Goal: Transaction & Acquisition: Purchase product/service

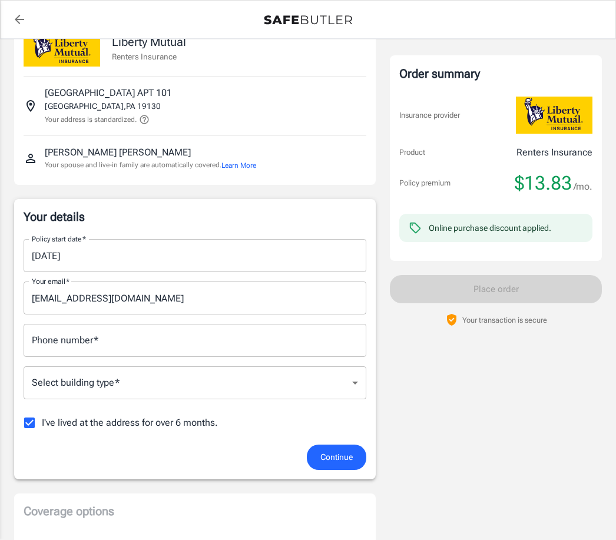
scroll to position [41, 0]
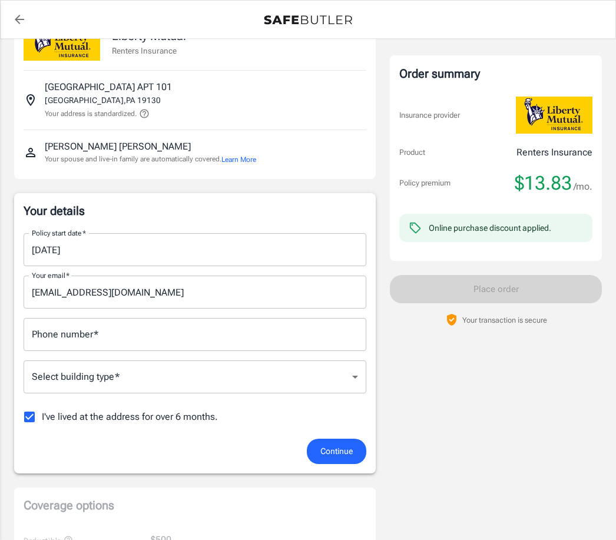
click at [59, 337] on div "Phone number   * Phone number   *" at bounding box center [195, 334] width 343 height 33
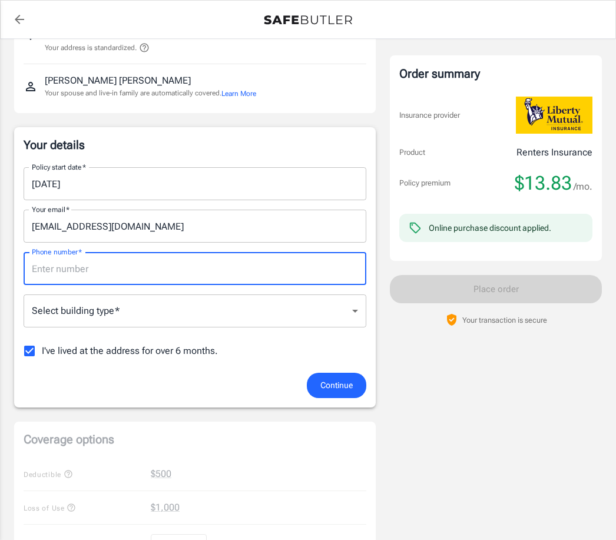
scroll to position [100, 0]
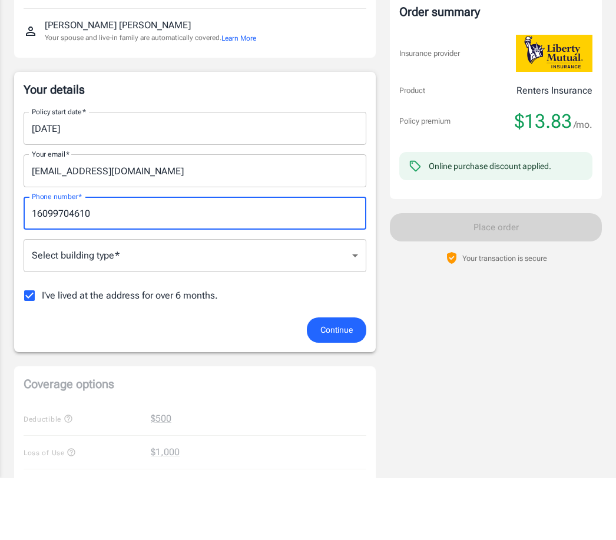
type input "16099704610"
click at [345, 260] on body "Policy premium $ 13.83 /mo Liberty Mutual Renters Insurance [STREET_ADDRESS] Yo…" at bounding box center [308, 478] width 616 height 1156
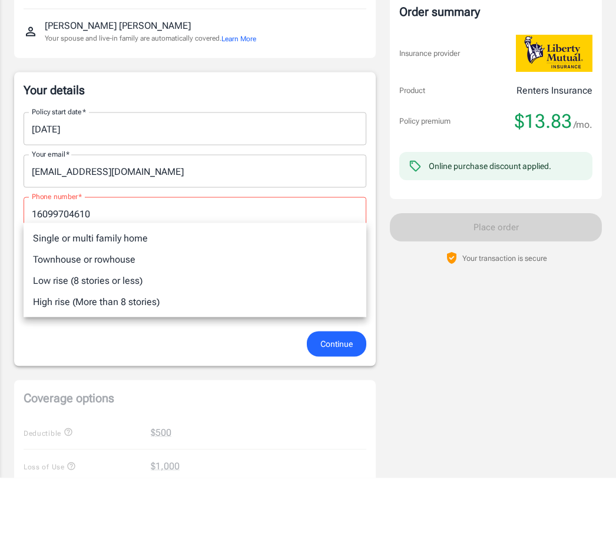
scroll to position [163, 0]
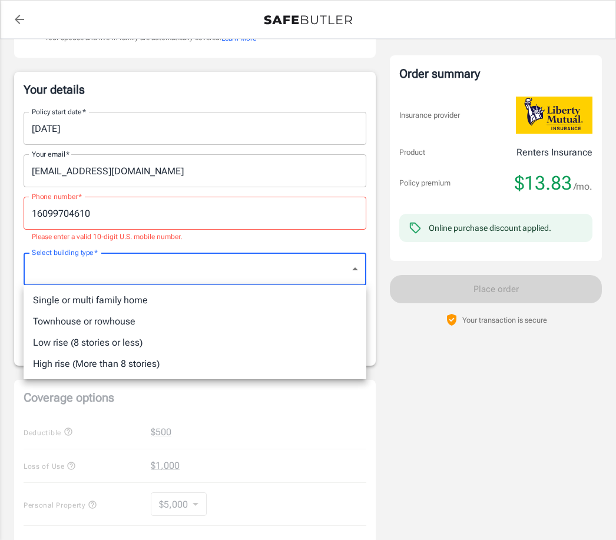
click at [121, 341] on li "Low rise (8 stories or less)" at bounding box center [195, 342] width 343 height 21
type input "lowrise"
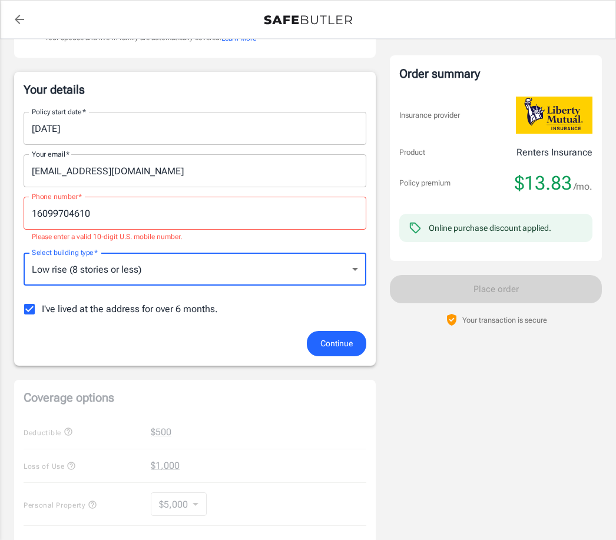
click at [333, 346] on span "Continue" at bounding box center [336, 343] width 32 height 15
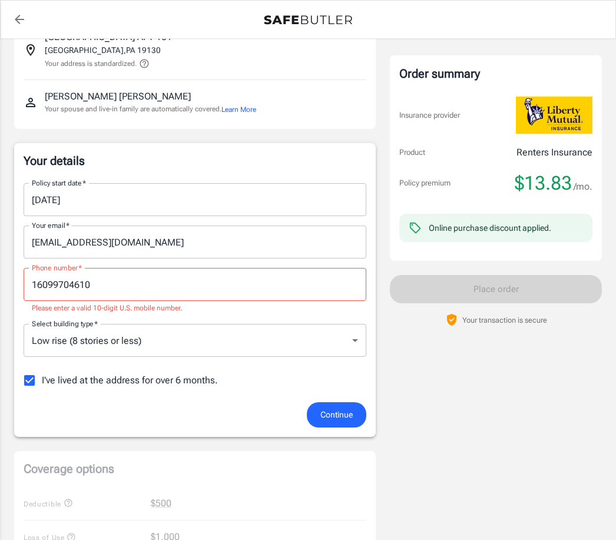
scroll to position [87, 0]
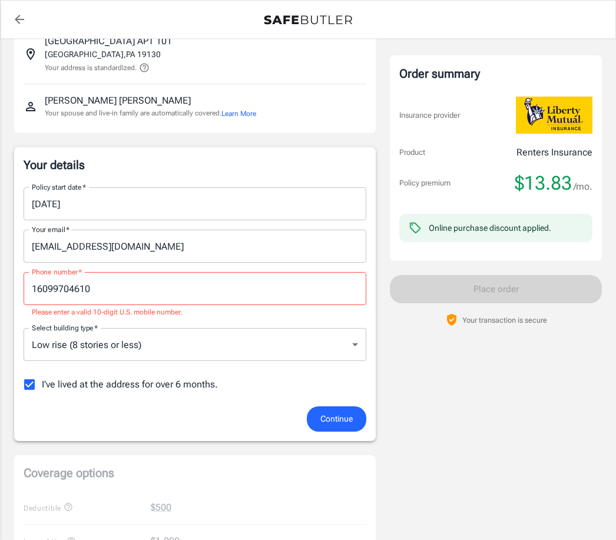
click at [98, 292] on input "16099704610" at bounding box center [195, 288] width 343 height 33
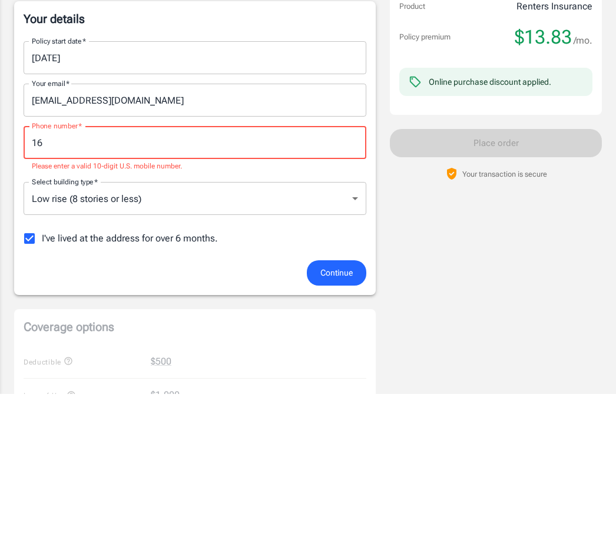
type input "1"
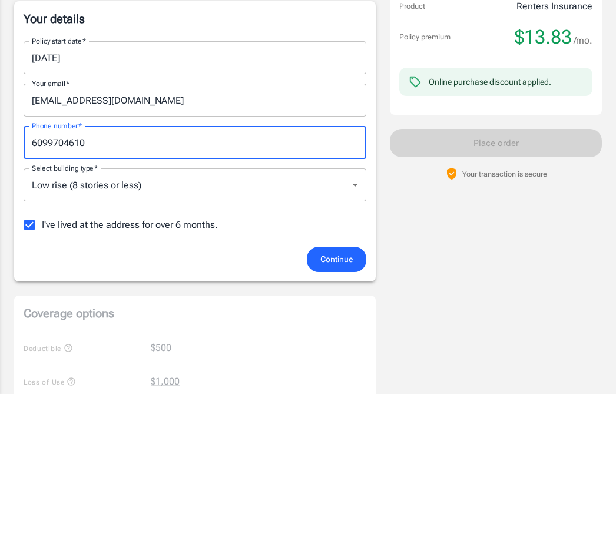
type input "6099704610"
click at [338, 398] on span "Continue" at bounding box center [336, 405] width 32 height 15
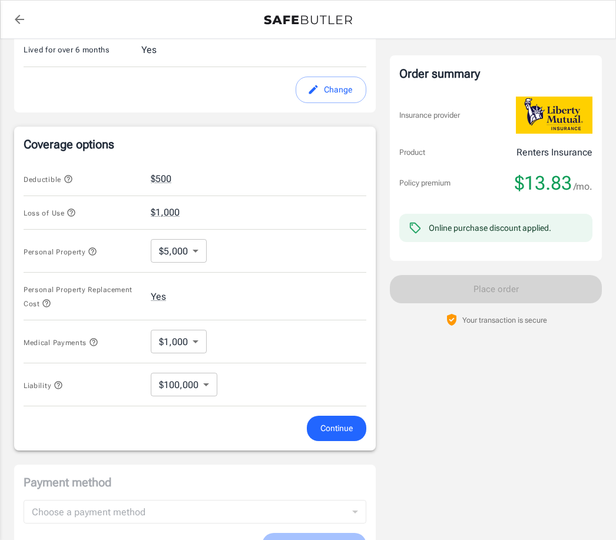
scroll to position [370, 0]
click at [194, 255] on body "Policy premium $ 13.83 /mo Liberty Mutual Renters Insurance [STREET_ADDRESS] Yo…" at bounding box center [308, 192] width 616 height 1125
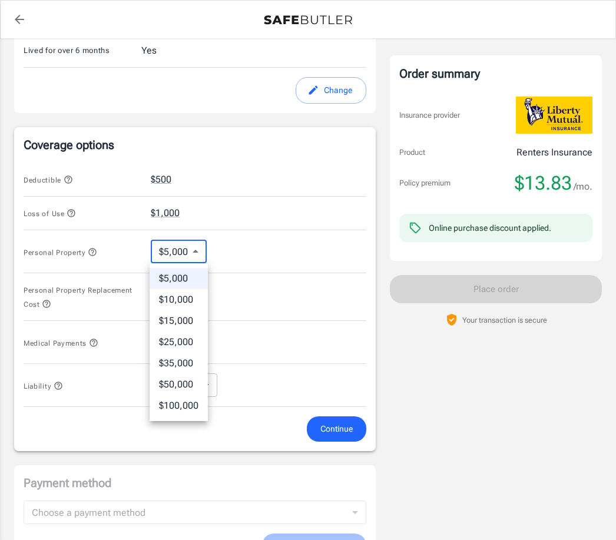
click at [188, 322] on li "$15,000" at bounding box center [179, 320] width 58 height 21
type input "15000"
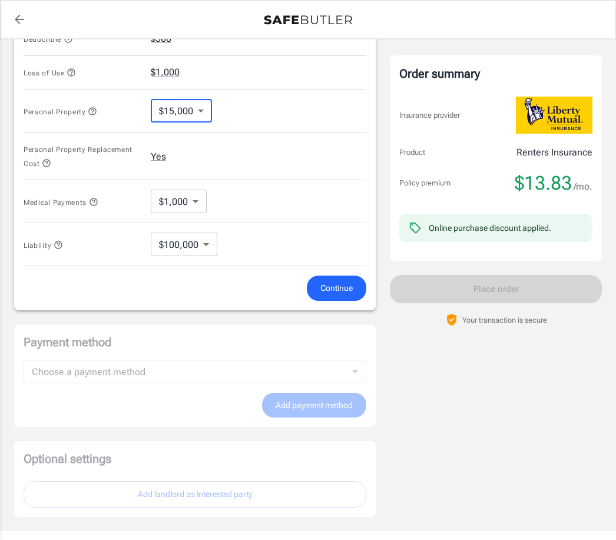
scroll to position [513, 0]
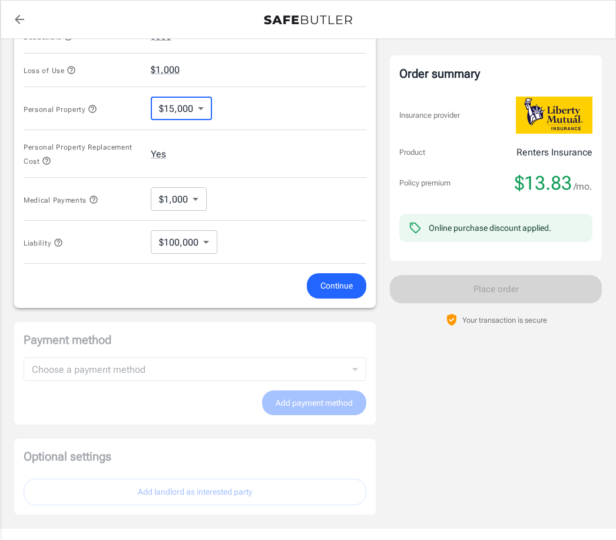
click at [341, 283] on span "Continue" at bounding box center [336, 286] width 32 height 15
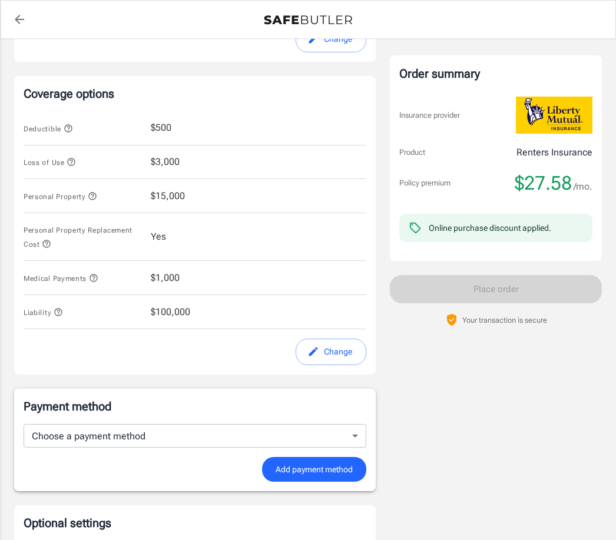
scroll to position [419, 0]
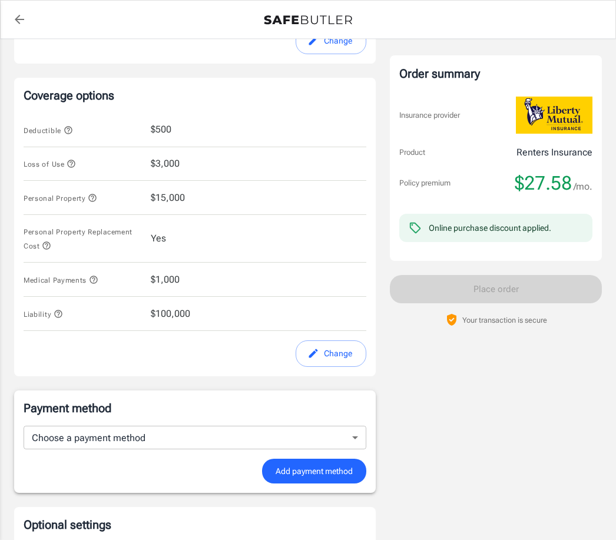
click at [186, 161] on div "Loss of Use $3,000" at bounding box center [195, 164] width 343 height 34
click at [74, 160] on icon "button" at bounding box center [71, 163] width 9 height 9
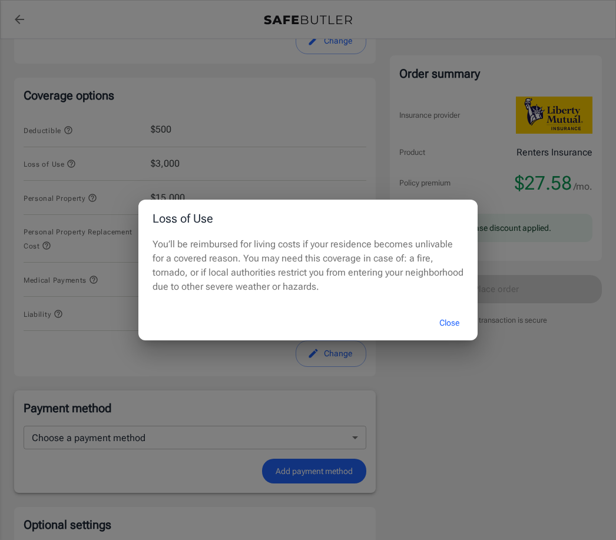
click at [449, 336] on button "Close" at bounding box center [449, 322] width 47 height 25
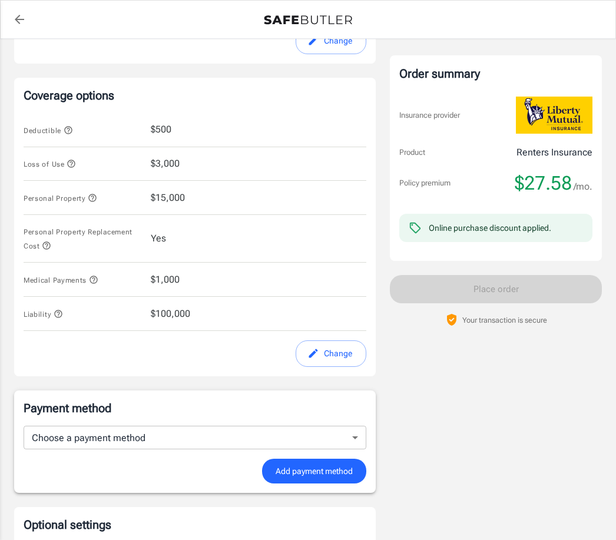
click at [97, 282] on icon "button" at bounding box center [94, 280] width 8 height 8
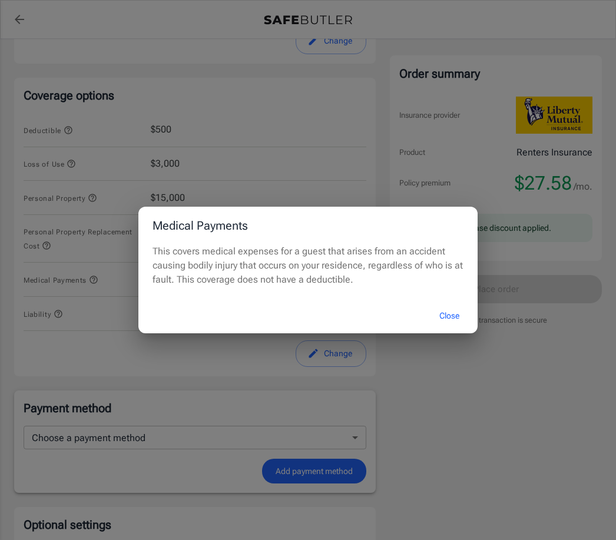
click at [452, 329] on button "Close" at bounding box center [449, 315] width 47 height 25
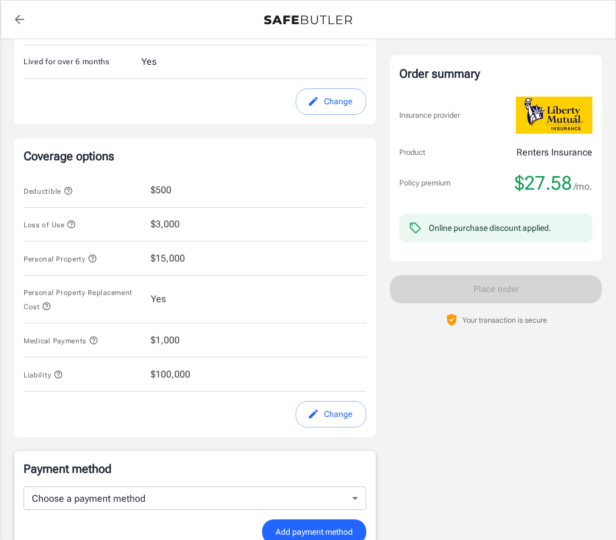
scroll to position [357, 0]
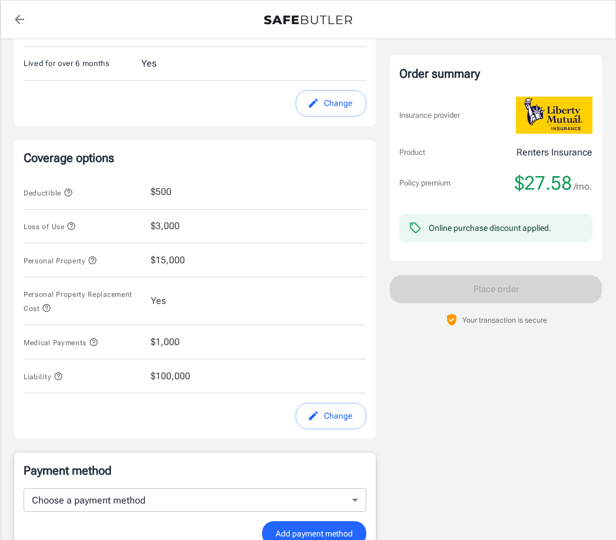
click at [333, 415] on button "Change" at bounding box center [331, 416] width 71 height 27
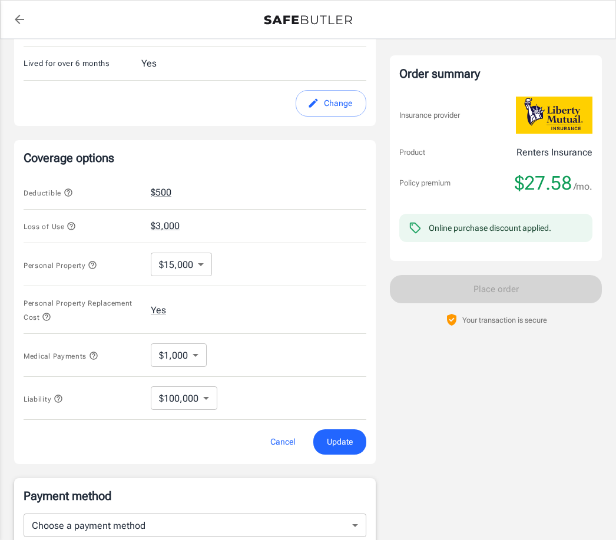
click at [190, 358] on body "Policy premium $ 27.58 /mo Liberty Mutual Renters Insurance [STREET_ADDRESS] Yo…" at bounding box center [308, 205] width 616 height 1125
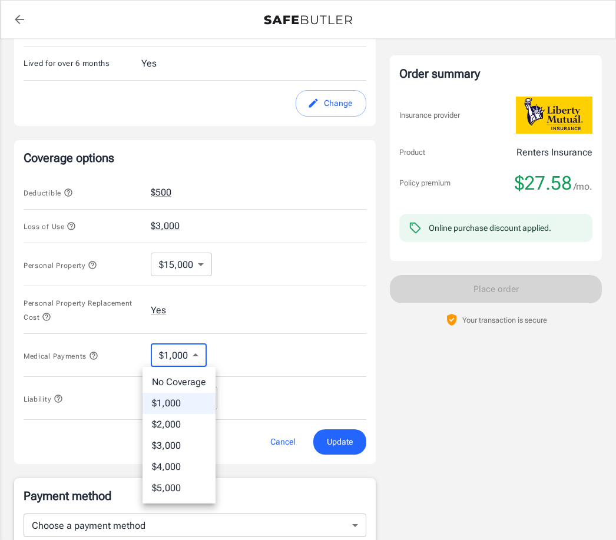
click at [188, 380] on li "No Coverage" at bounding box center [179, 382] width 73 height 21
type input "No Coverage"
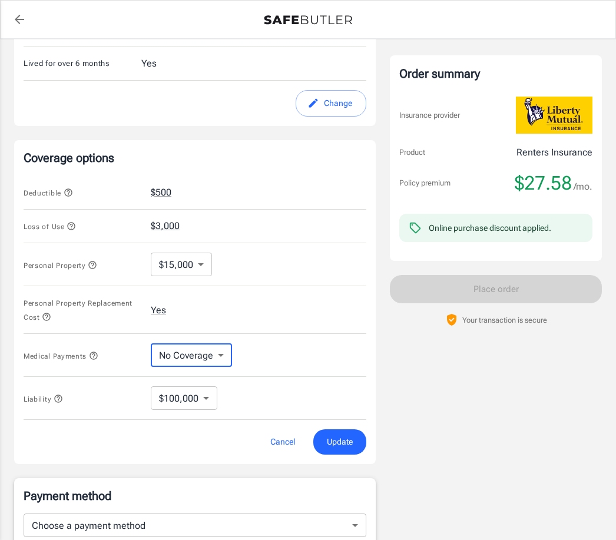
click at [203, 398] on body "Policy premium $ 27.58 /mo Liberty Mutual Renters Insurance [STREET_ADDRESS] Yo…" at bounding box center [308, 205] width 616 height 1125
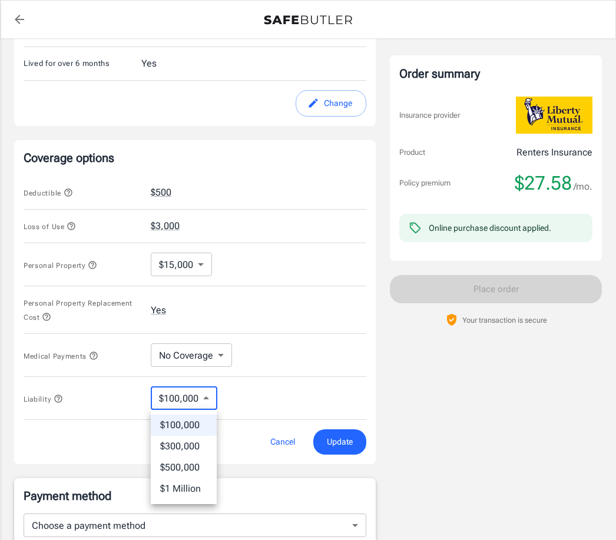
scroll to position [359, 0]
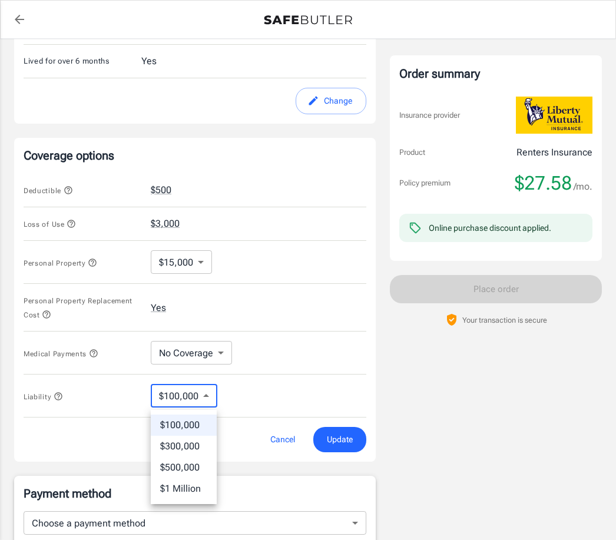
click at [193, 421] on li "$100,000" at bounding box center [184, 425] width 66 height 21
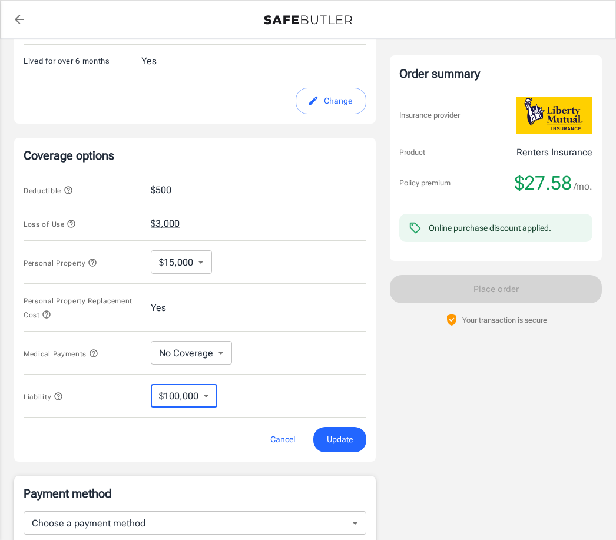
click at [169, 189] on button "$500" at bounding box center [161, 190] width 21 height 14
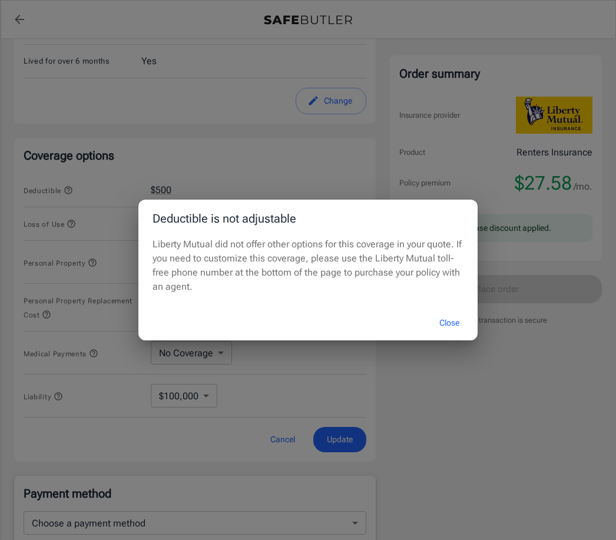
click at [446, 336] on button "Close" at bounding box center [449, 322] width 47 height 25
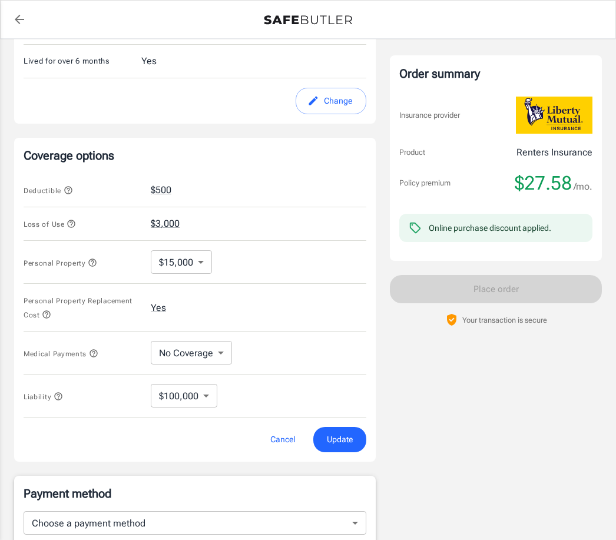
click at [199, 263] on body "Policy premium $ 27.58 /mo Liberty Mutual Renters Insurance [STREET_ADDRESS] Yo…" at bounding box center [308, 203] width 616 height 1125
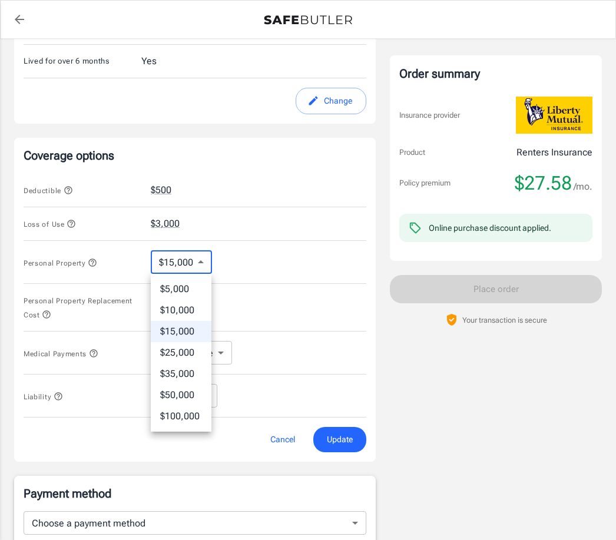
click at [268, 300] on div at bounding box center [308, 270] width 616 height 540
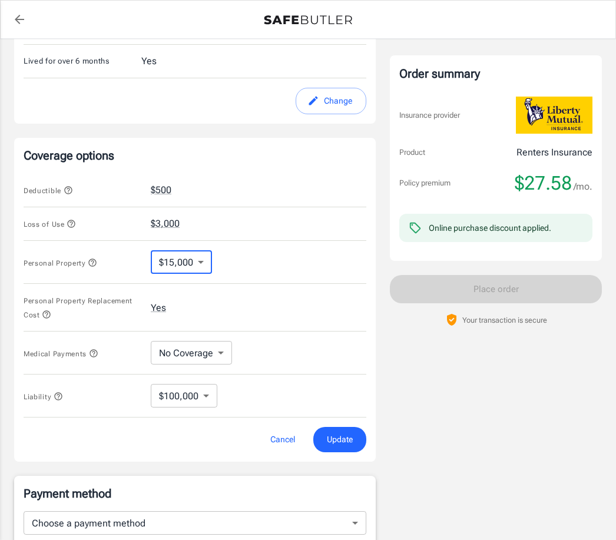
click at [338, 435] on span "Update" at bounding box center [340, 439] width 26 height 15
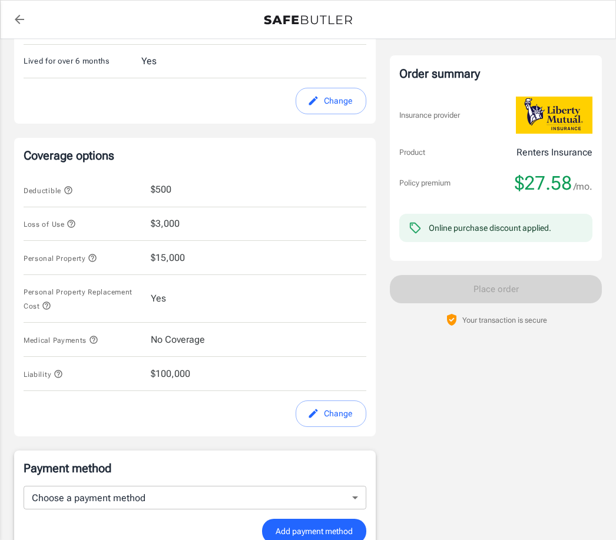
click at [338, 410] on button "Change" at bounding box center [331, 414] width 71 height 27
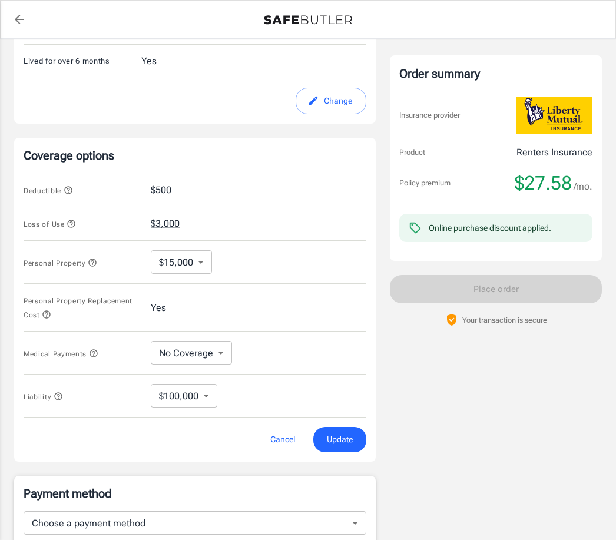
click at [220, 355] on body "Policy premium $ 27.58 /mo Liberty Mutual Renters Insurance [STREET_ADDRESS] Yo…" at bounding box center [308, 203] width 616 height 1125
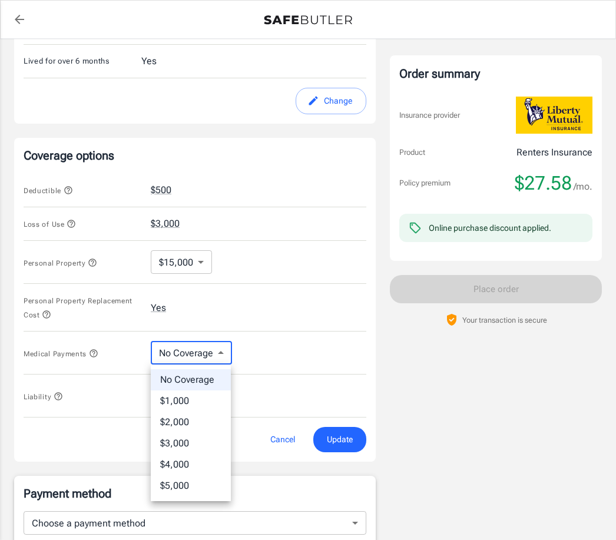
click at [198, 399] on li "$1,000" at bounding box center [191, 401] width 80 height 21
type input "1000"
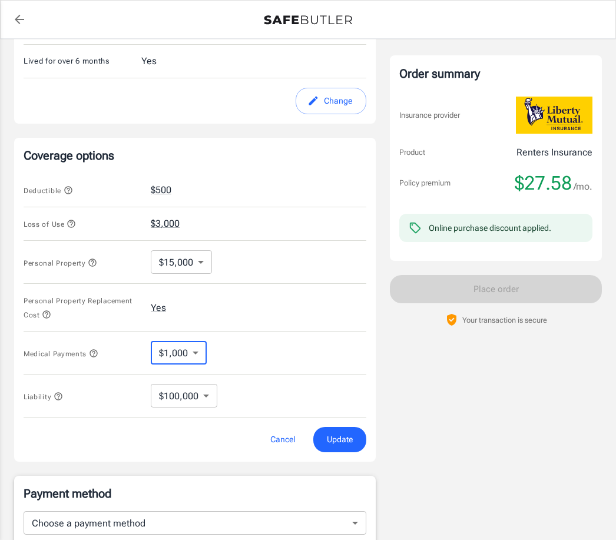
click at [334, 434] on span "Update" at bounding box center [340, 439] width 26 height 15
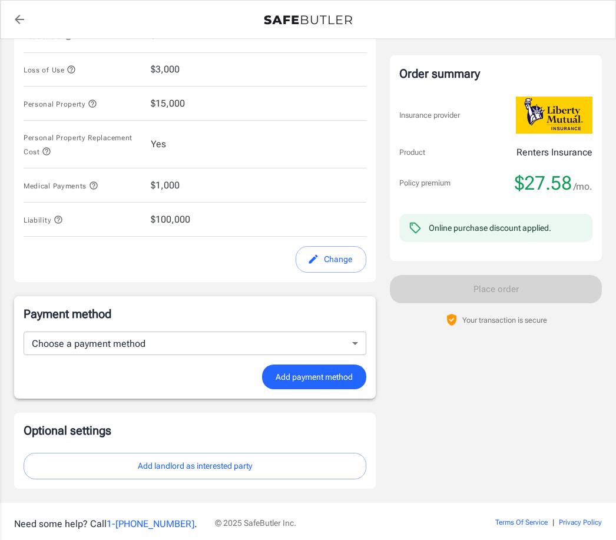
scroll to position [520, 0]
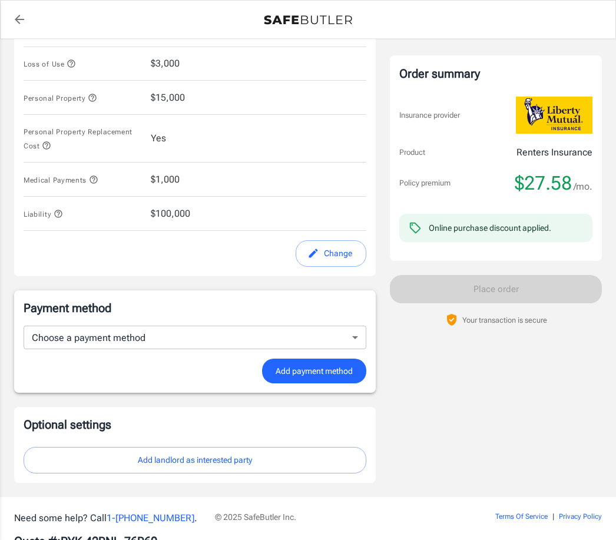
click at [200, 461] on button "Add landlord as interested party" at bounding box center [195, 460] width 343 height 27
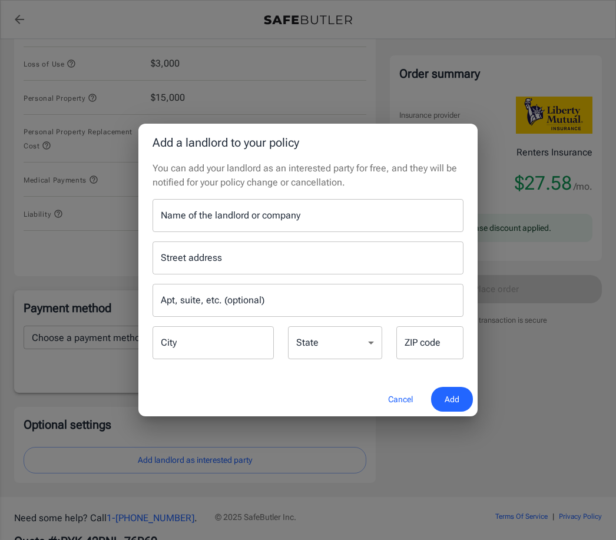
click at [312, 232] on input "Name of the landlord or company" at bounding box center [308, 215] width 311 height 33
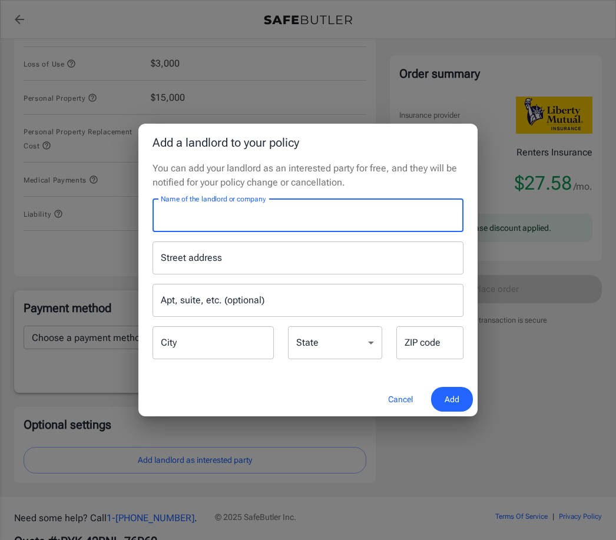
click at [592, 250] on div "Add a landlord to your policy You can add your landlord as an interested party …" at bounding box center [308, 270] width 616 height 540
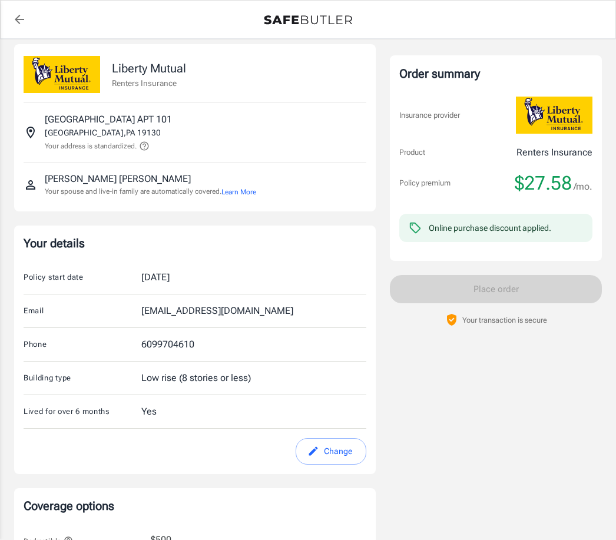
scroll to position [0, 0]
